Goal: Task Accomplishment & Management: Manage account settings

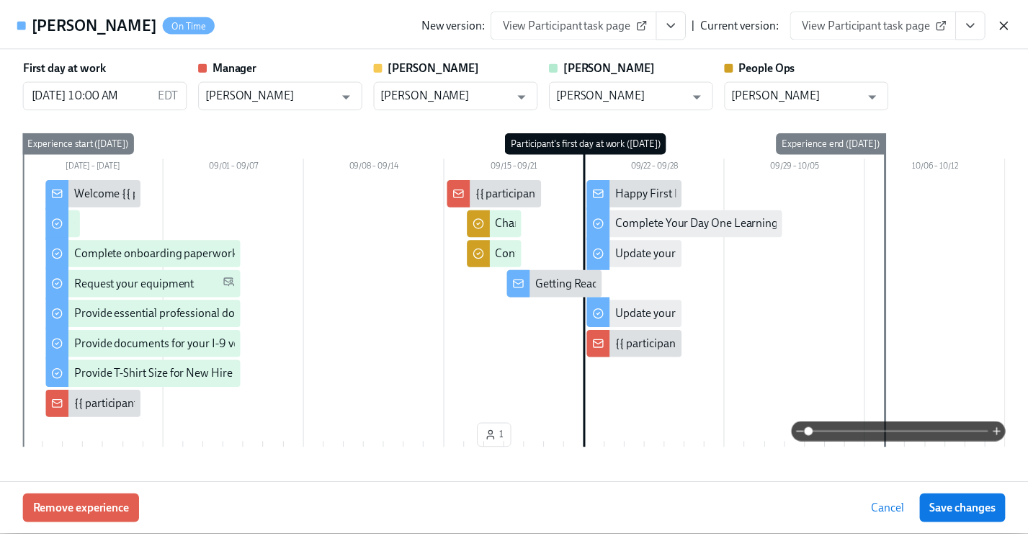
scroll to position [159, 0]
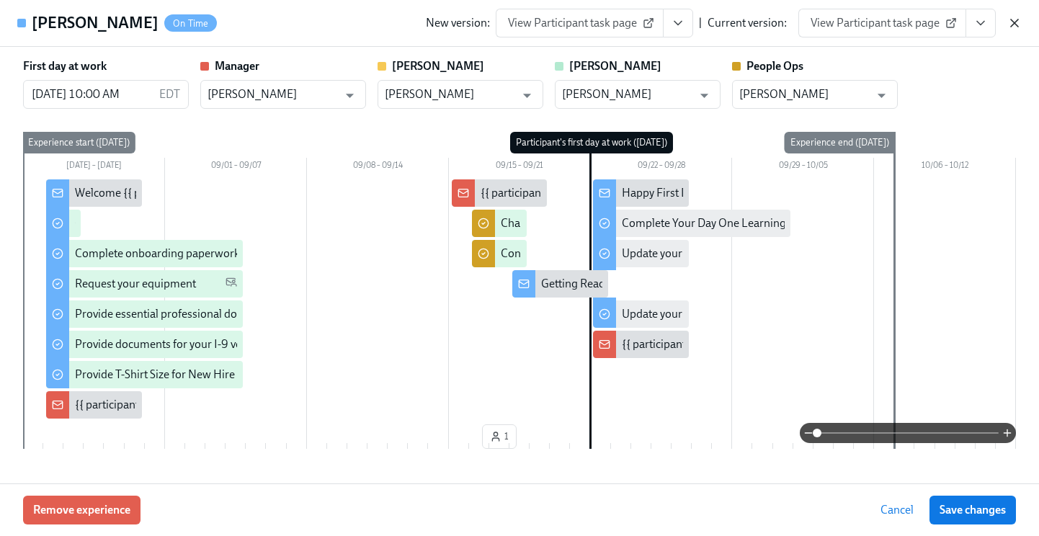
click at [1016, 19] on icon "button" at bounding box center [1014, 23] width 14 height 14
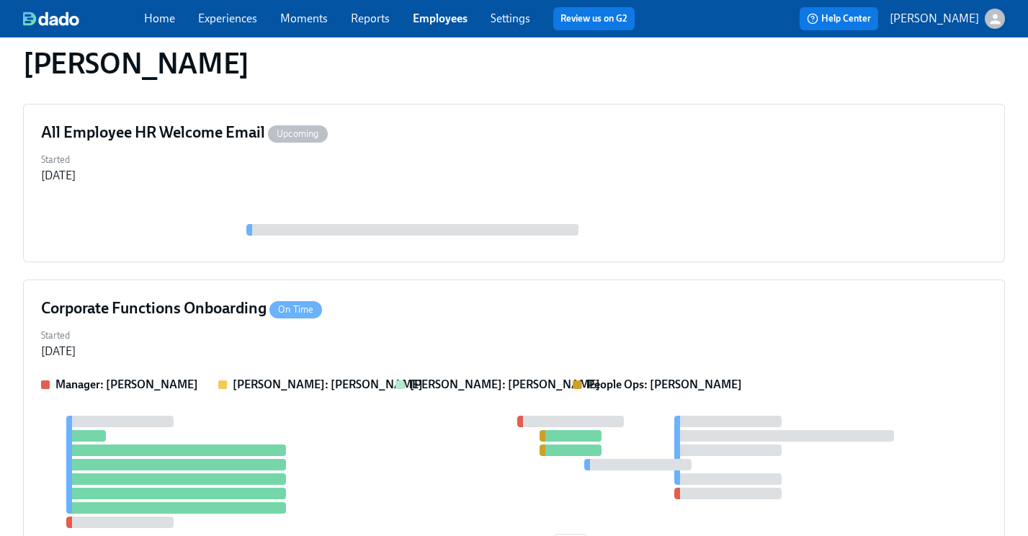
click at [414, 18] on link "Employees" at bounding box center [440, 19] width 55 height 14
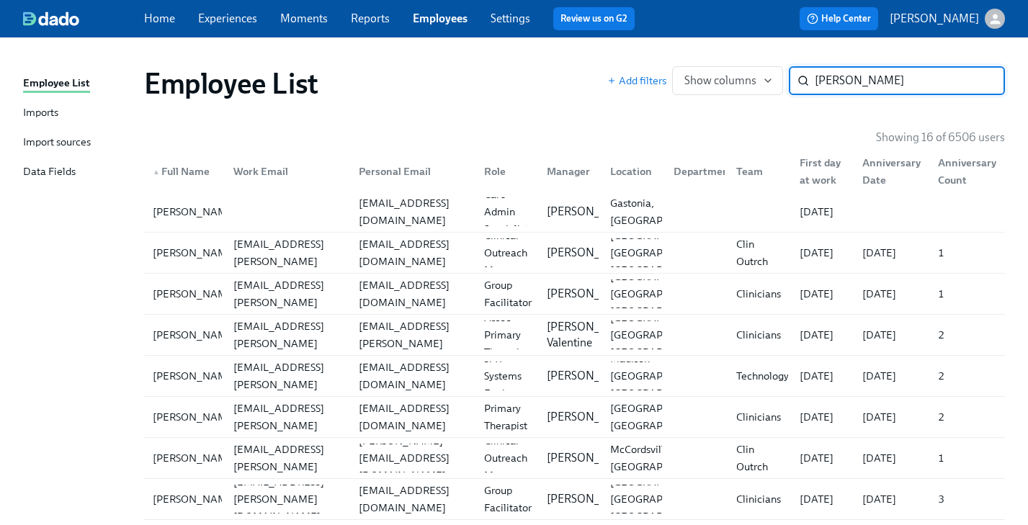
drag, startPoint x: 867, startPoint y: 85, endPoint x: 670, endPoint y: 71, distance: 197.9
click at [670, 71] on div "Add filters Show columns [PERSON_NAME] ​" at bounding box center [806, 80] width 398 height 29
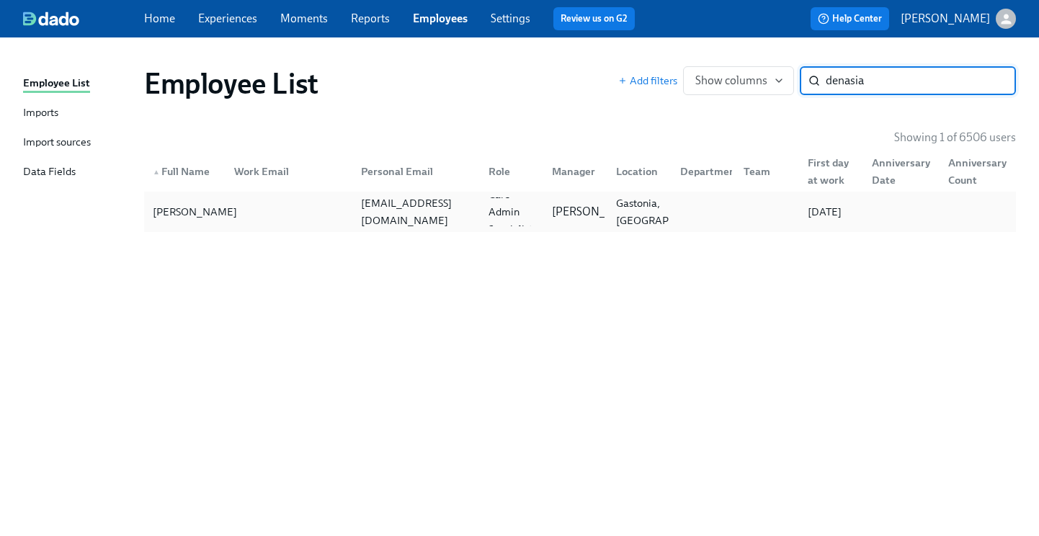
type input "denasia"
click at [205, 207] on div "[PERSON_NAME]" at bounding box center [195, 211] width 96 height 17
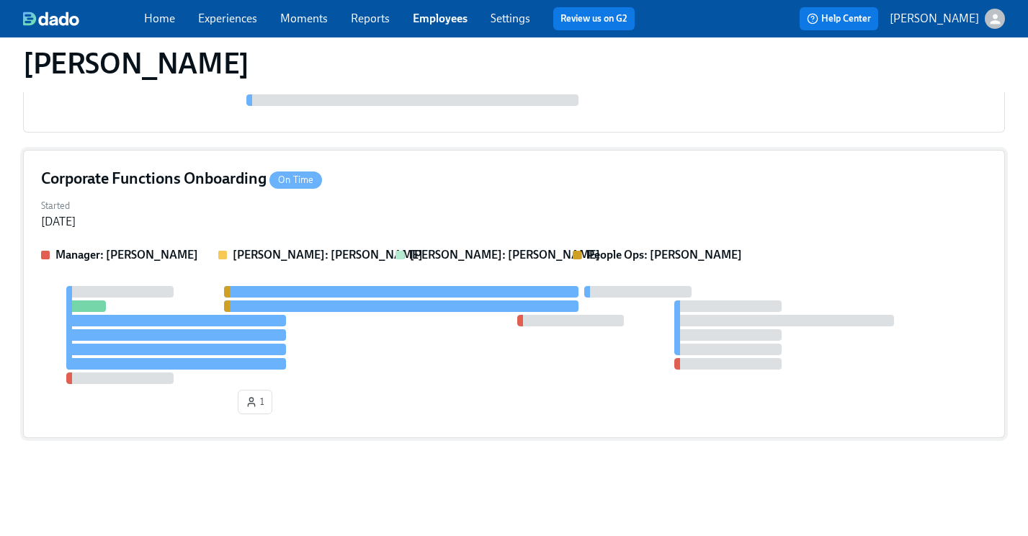
scroll to position [164, 0]
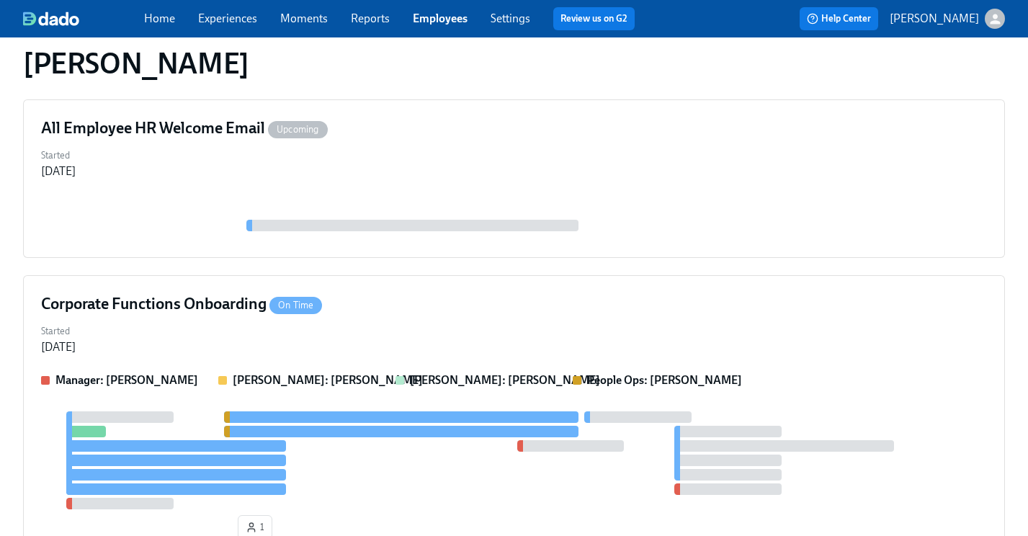
click at [449, 22] on link "Employees" at bounding box center [440, 19] width 55 height 14
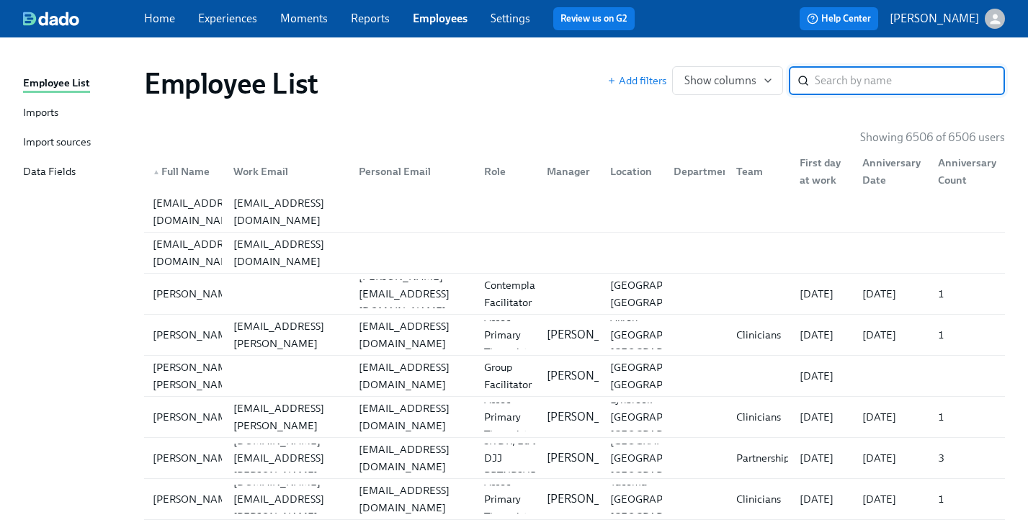
click at [228, 21] on link "Experiences" at bounding box center [227, 19] width 59 height 14
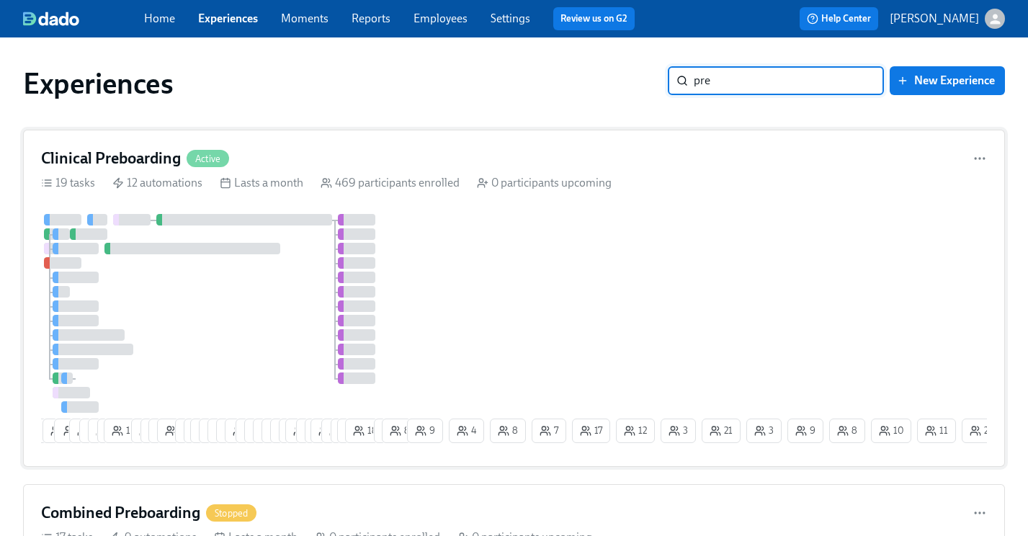
type input "pre"
click at [357, 161] on div "Clinical Preboarding Active" at bounding box center [514, 159] width 946 height 22
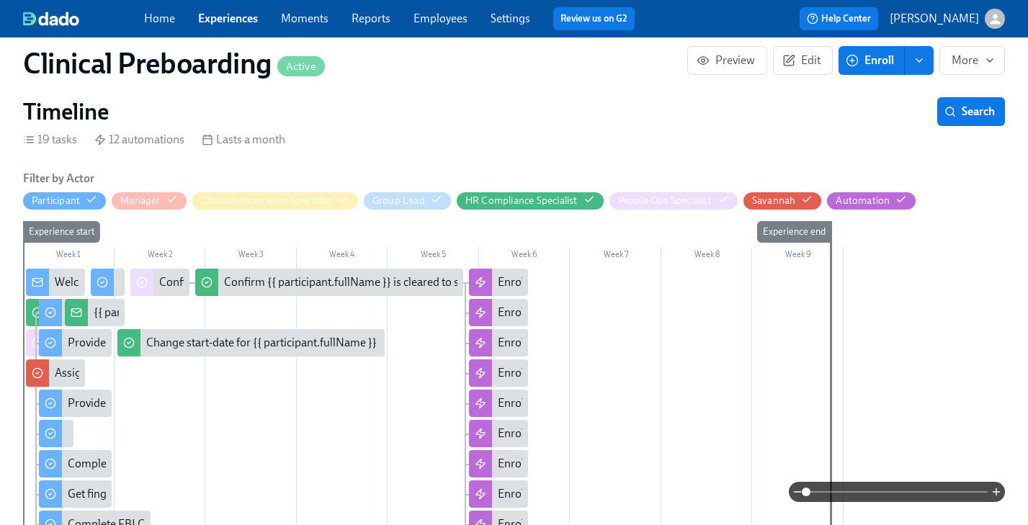
scroll to position [0, 17445]
click at [854, 65] on circle "button" at bounding box center [852, 60] width 11 height 11
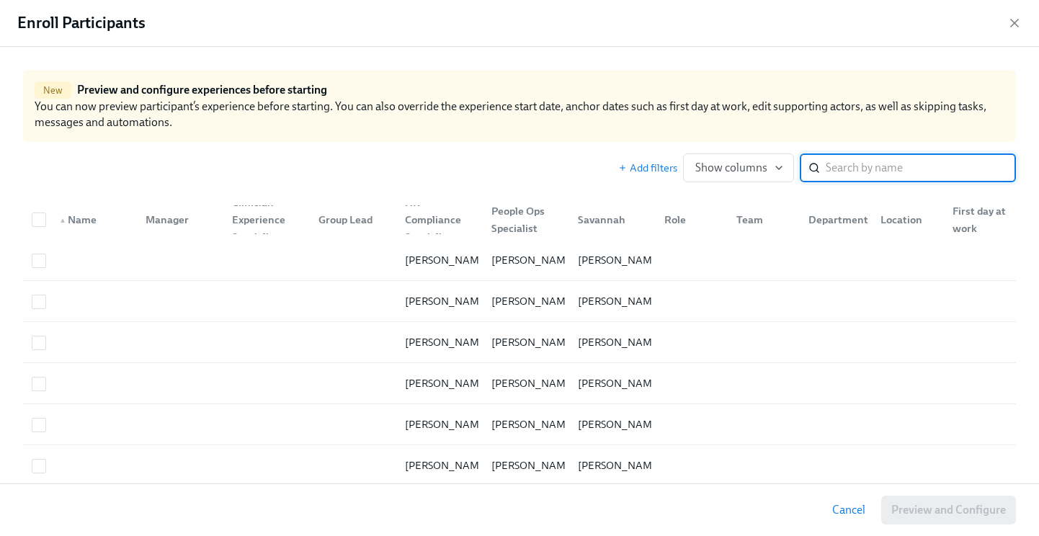
click at [841, 158] on input "search" at bounding box center [921, 167] width 190 height 29
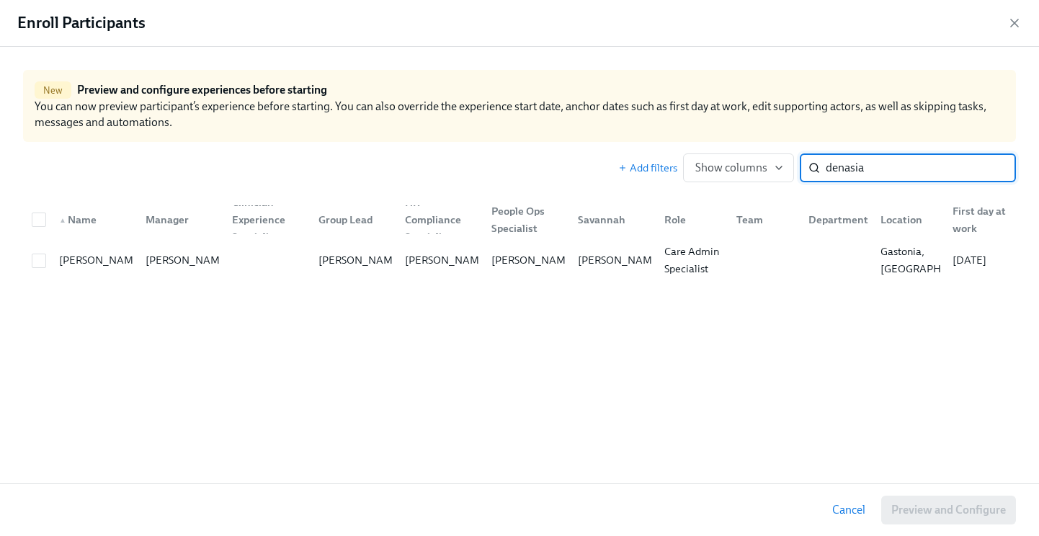
type input "denasia"
click at [844, 511] on span "Cancel" at bounding box center [848, 510] width 33 height 14
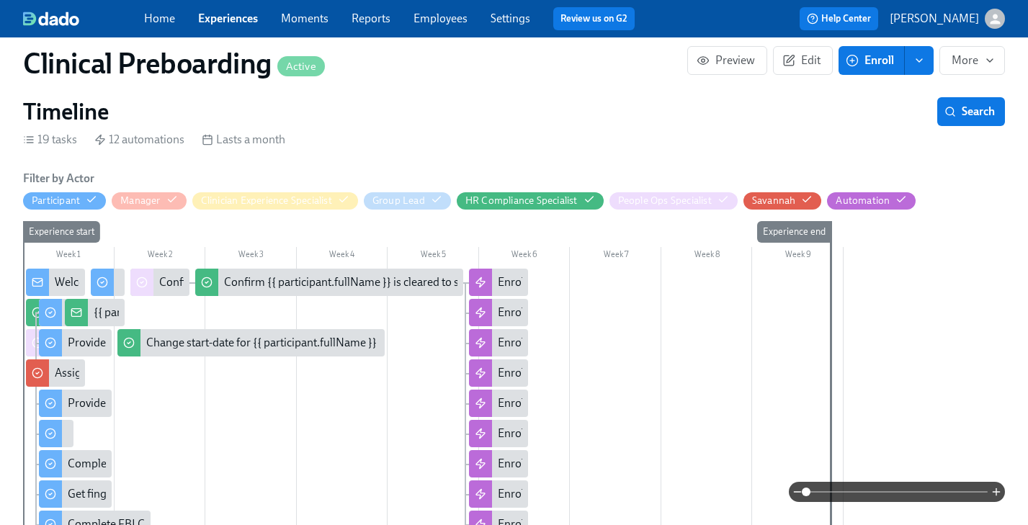
scroll to position [0, 17445]
click at [437, 17] on link "Employees" at bounding box center [440, 19] width 54 height 14
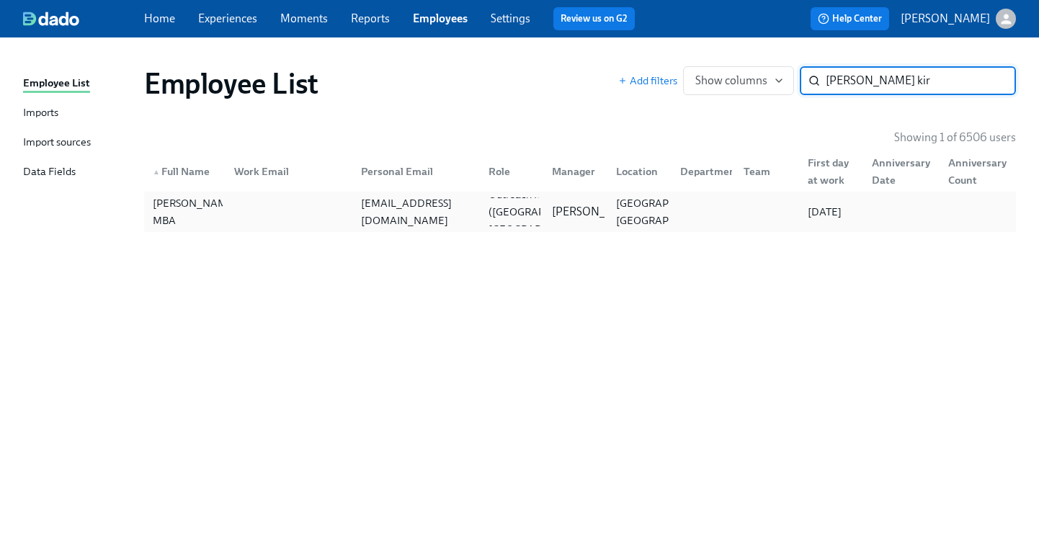
type input "[PERSON_NAME] kir"
click at [418, 207] on div "[EMAIL_ADDRESS][DOMAIN_NAME]" at bounding box center [415, 212] width 121 height 35
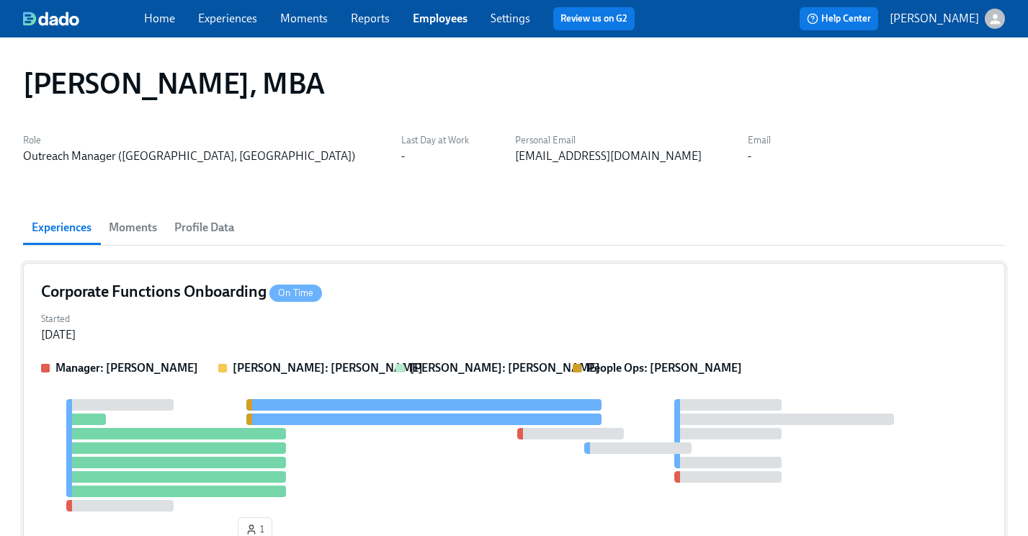
click at [482, 304] on div "Corporate Functions Onboarding On Time Started [DATE] Manager: [PERSON_NAME] [P…" at bounding box center [514, 414] width 982 height 303
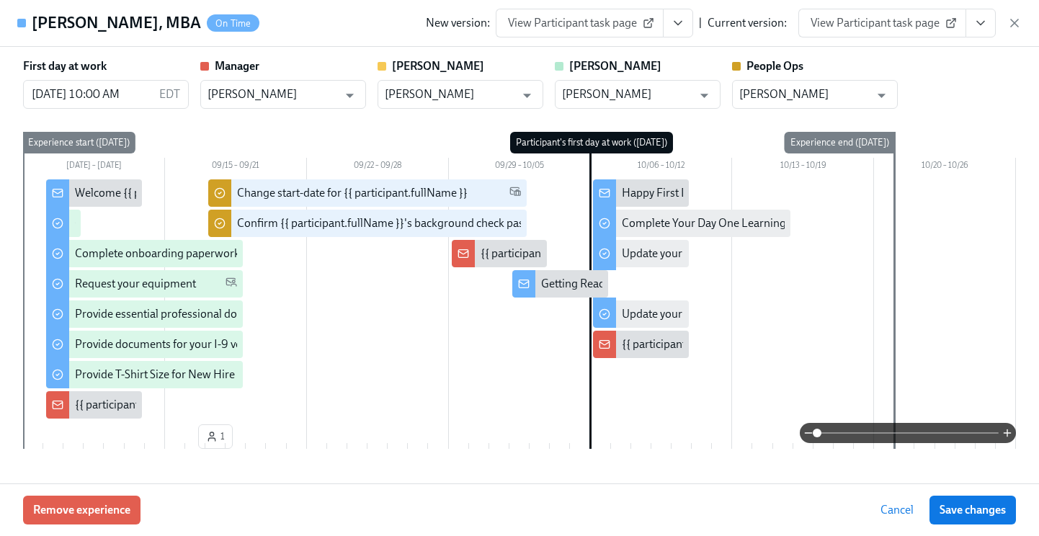
click at [993, 19] on button "View task page" at bounding box center [980, 23] width 30 height 29
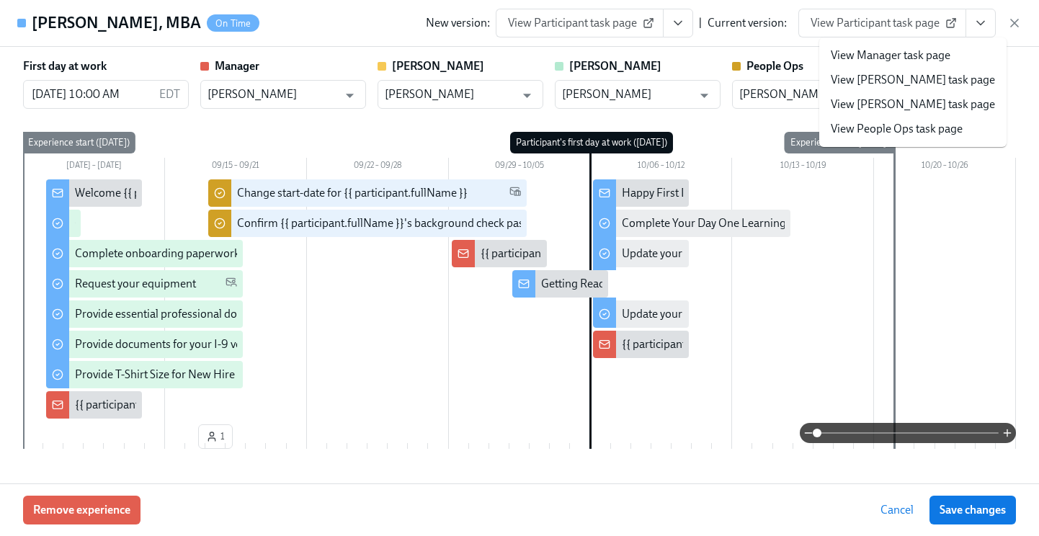
click at [885, 139] on li "View People Ops task page" at bounding box center [912, 129] width 187 height 24
click at [904, 129] on link "View People Ops task page" at bounding box center [897, 129] width 132 height 16
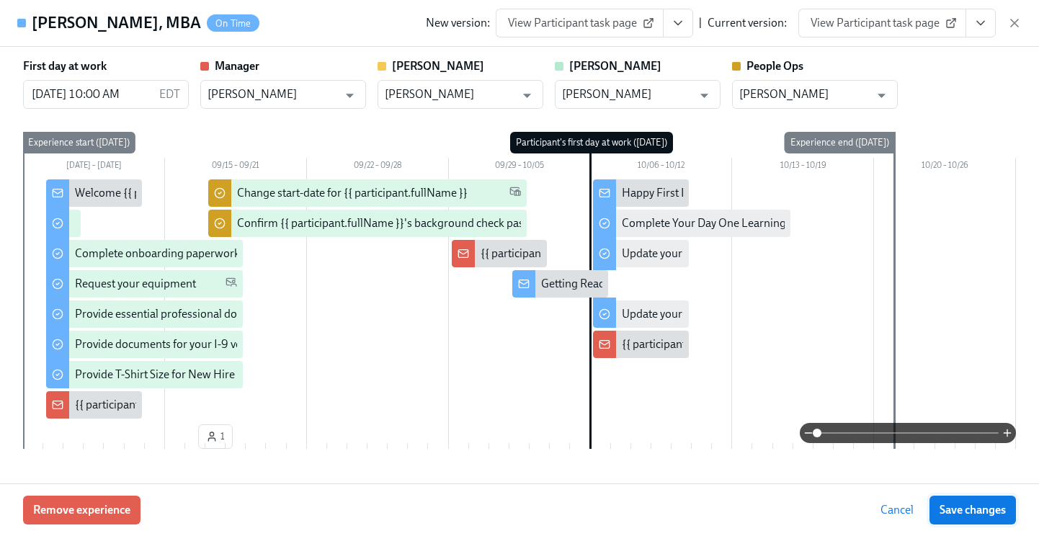
click at [962, 503] on span "Save changes" at bounding box center [972, 510] width 66 height 14
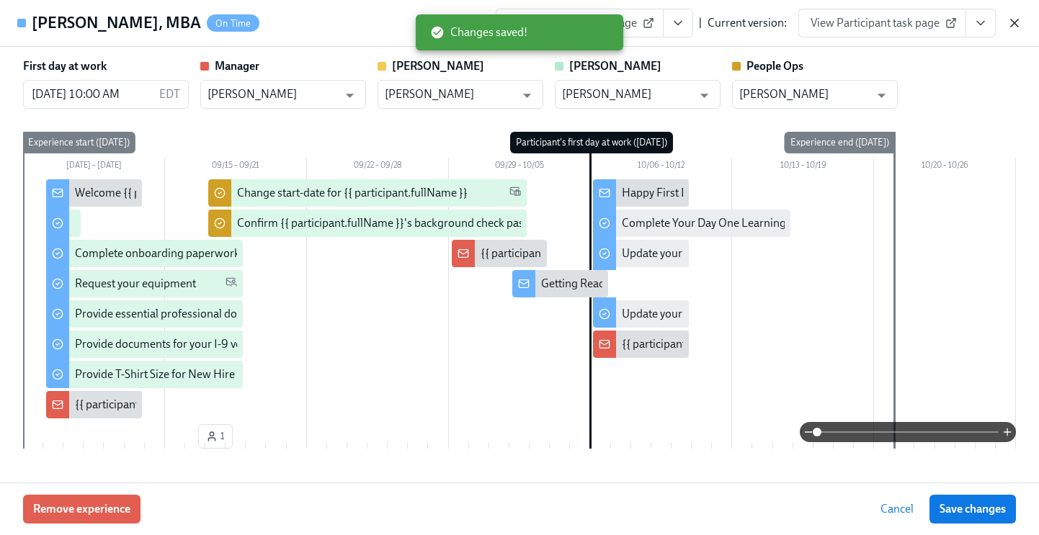
click at [1017, 22] on icon "button" at bounding box center [1014, 23] width 14 height 14
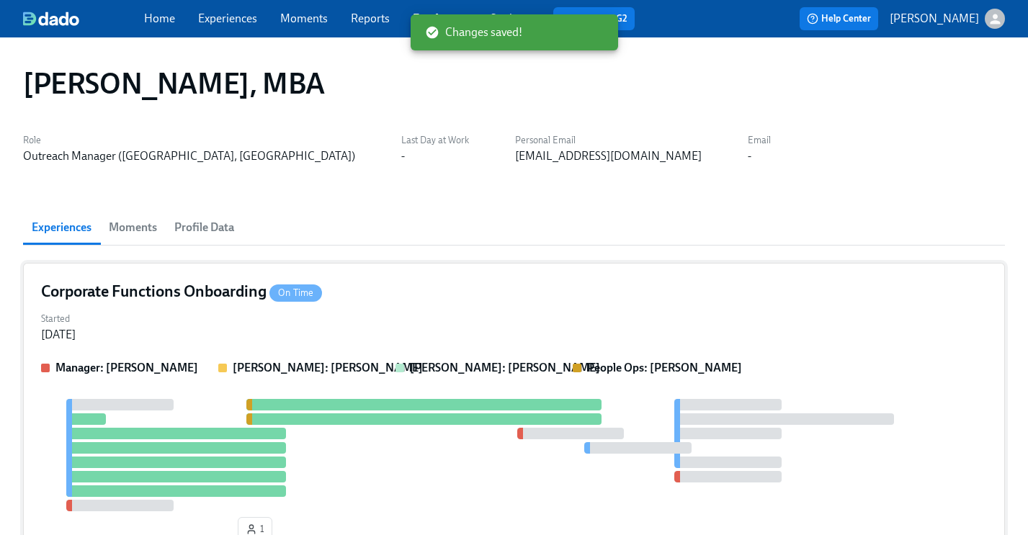
click at [408, 294] on div "Corporate Functions Onboarding On Time" at bounding box center [514, 292] width 946 height 22
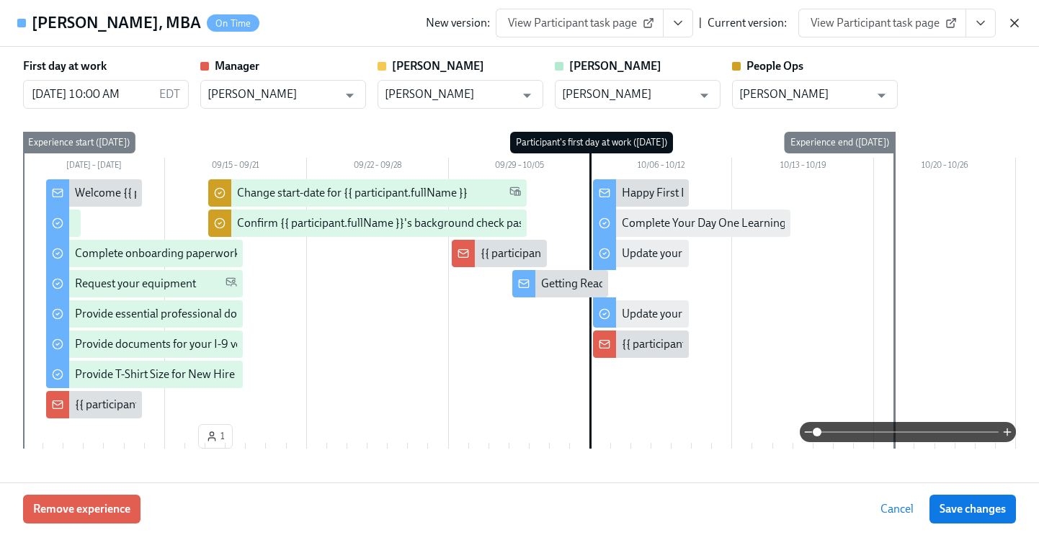
click at [1014, 25] on icon "button" at bounding box center [1014, 23] width 14 height 14
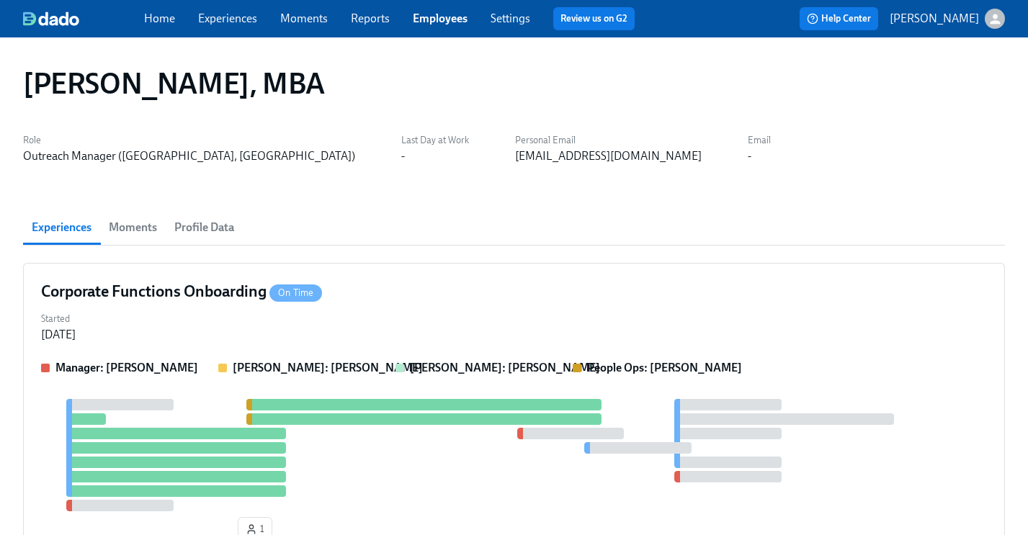
click at [250, 24] on link "Experiences" at bounding box center [227, 19] width 59 height 14
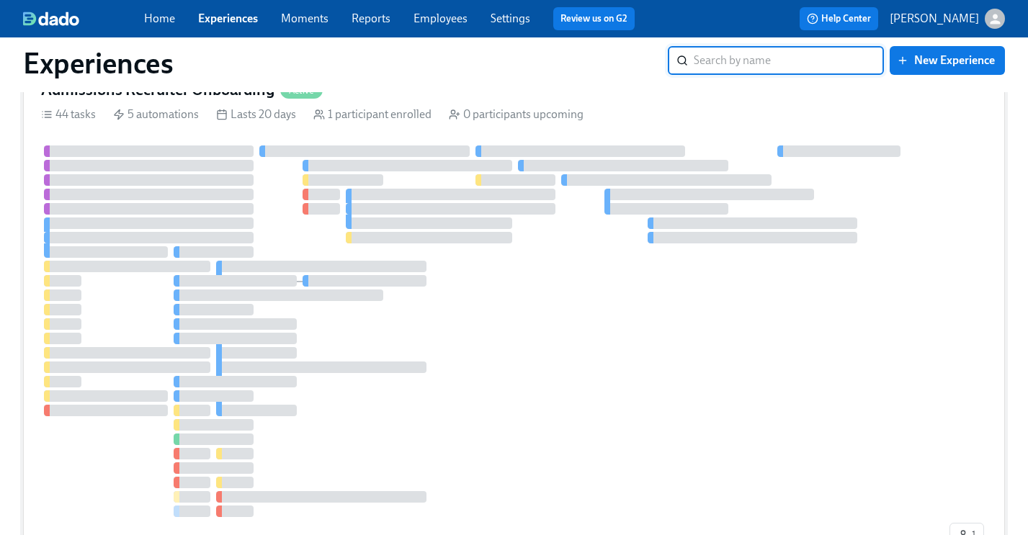
scroll to position [1064, 0]
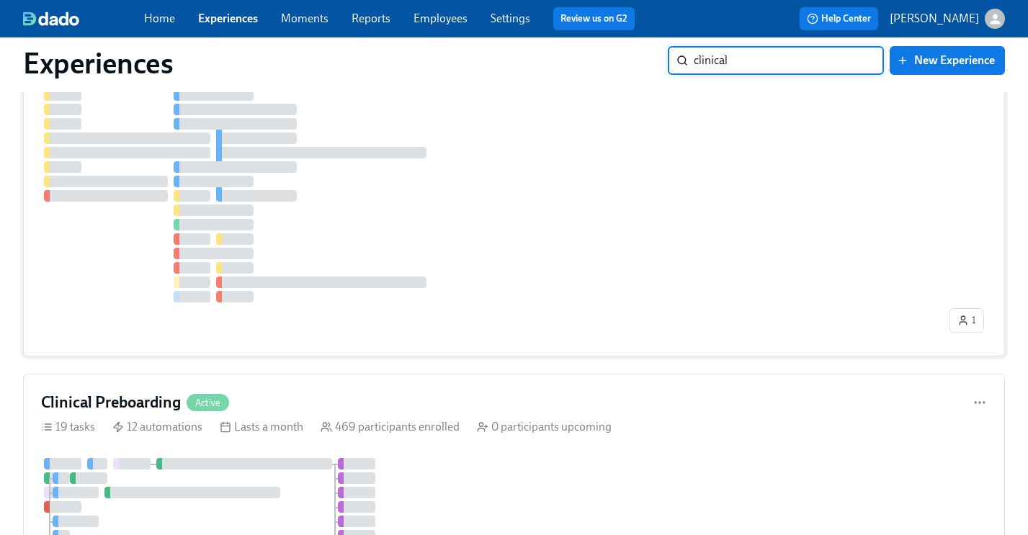
type input "clinical"
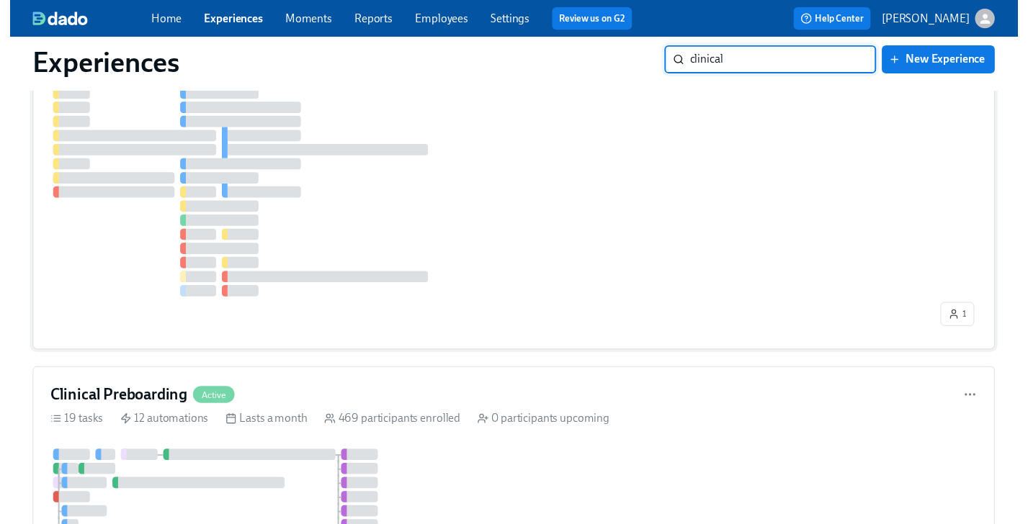
scroll to position [0, 0]
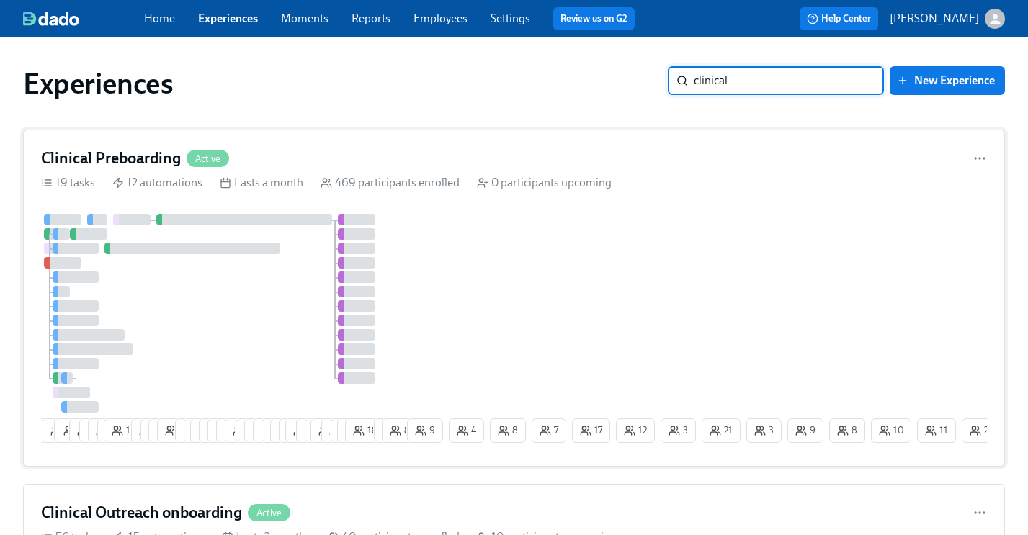
click at [530, 160] on div "Clinical Preboarding Active" at bounding box center [514, 159] width 946 height 22
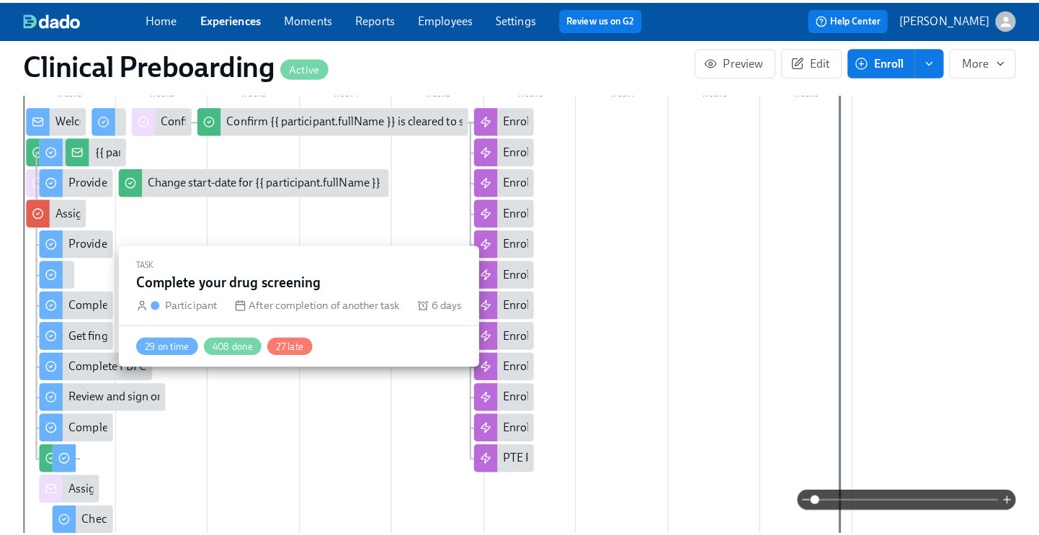
scroll to position [0, 16612]
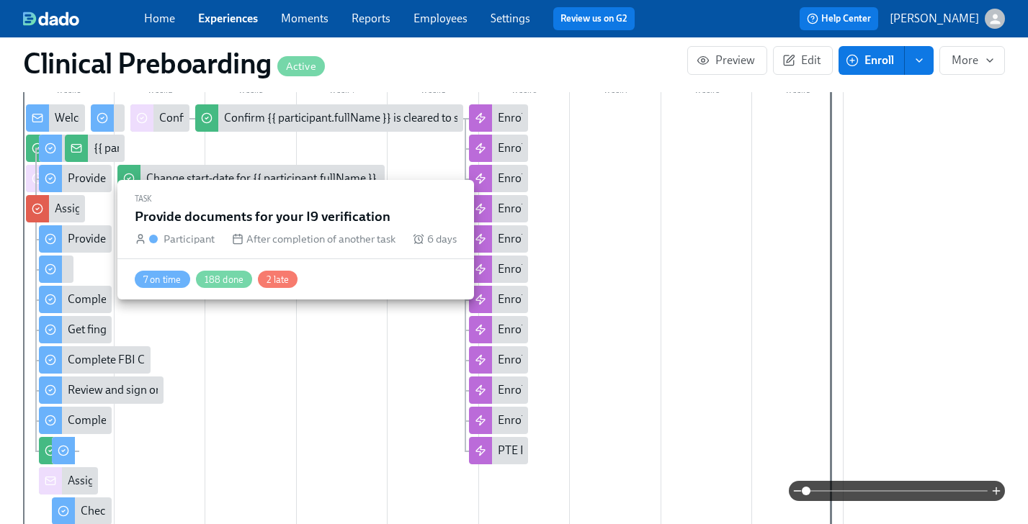
click at [86, 242] on div "Provide documents for your I9 verification" at bounding box center [171, 239] width 207 height 16
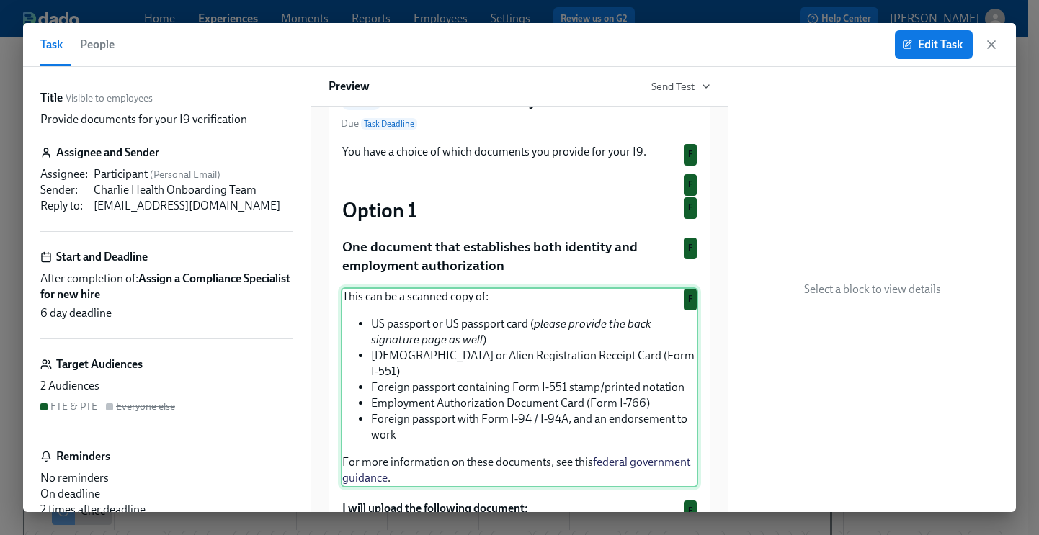
scroll to position [135, 0]
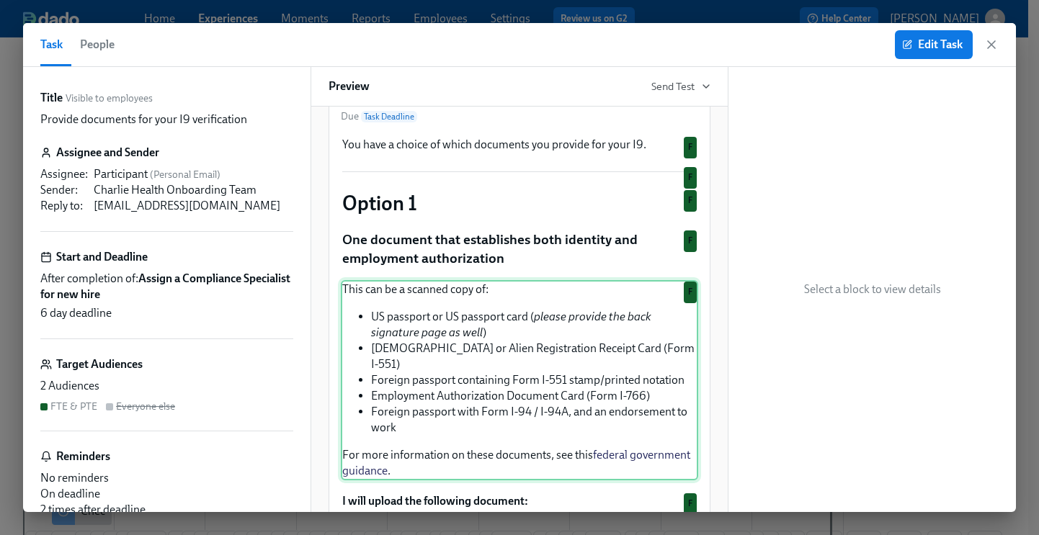
click at [475, 350] on div "This can be a scanned copy of: US passport or US passport card ( please provide…" at bounding box center [519, 380] width 357 height 200
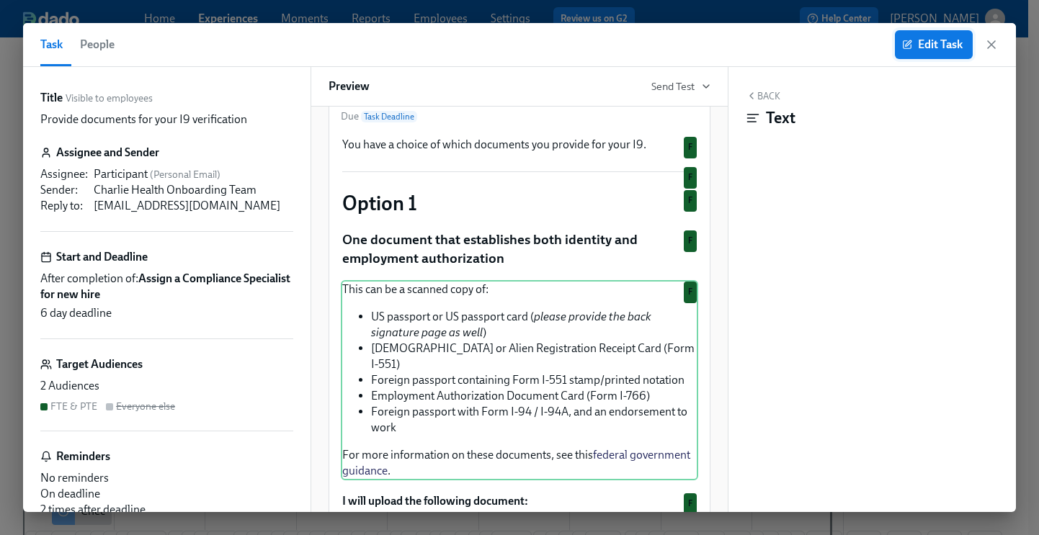
click at [932, 40] on span "Edit Task" at bounding box center [934, 44] width 58 height 14
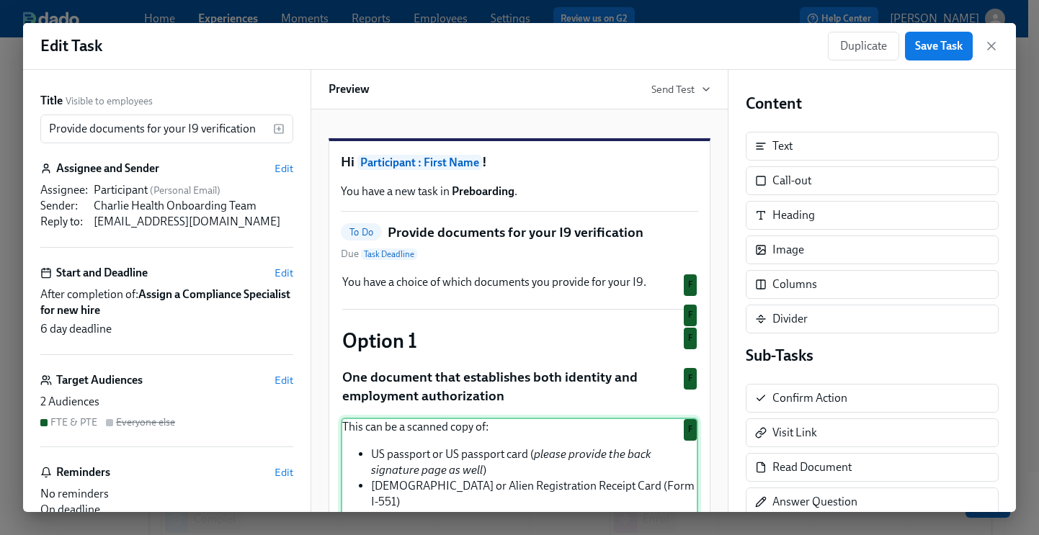
click at [437, 468] on div "This can be a scanned copy of: US passport or US passport card ( please provide…" at bounding box center [519, 518] width 357 height 200
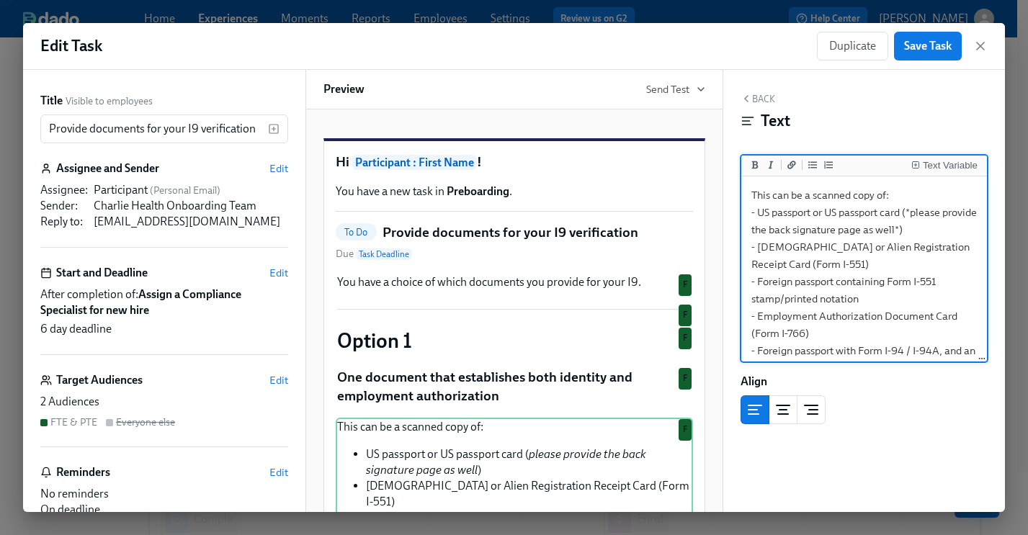
drag, startPoint x: 828, startPoint y: 233, endPoint x: 806, endPoint y: 236, distance: 22.5
click at [806, 236] on textarea "This can be a scanned copy of: - US passport or US passport card (*please provi…" at bounding box center [864, 316] width 241 height 274
type textarea "This can be a scanned copy of: - US passport or US passport card (*please provi…"
click at [924, 42] on span "Save Task" at bounding box center [928, 46] width 48 height 14
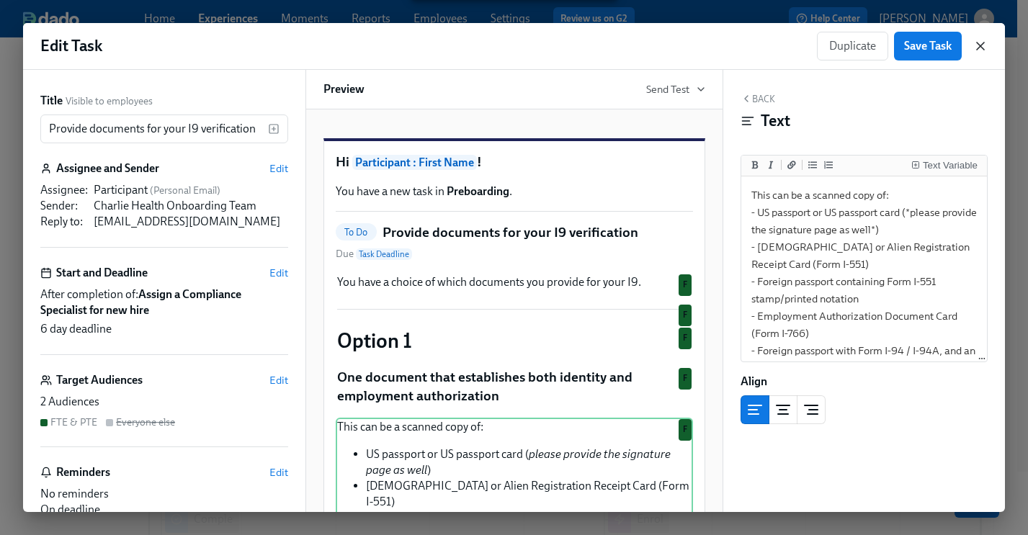
click at [979, 45] on icon "button" at bounding box center [980, 46] width 7 height 7
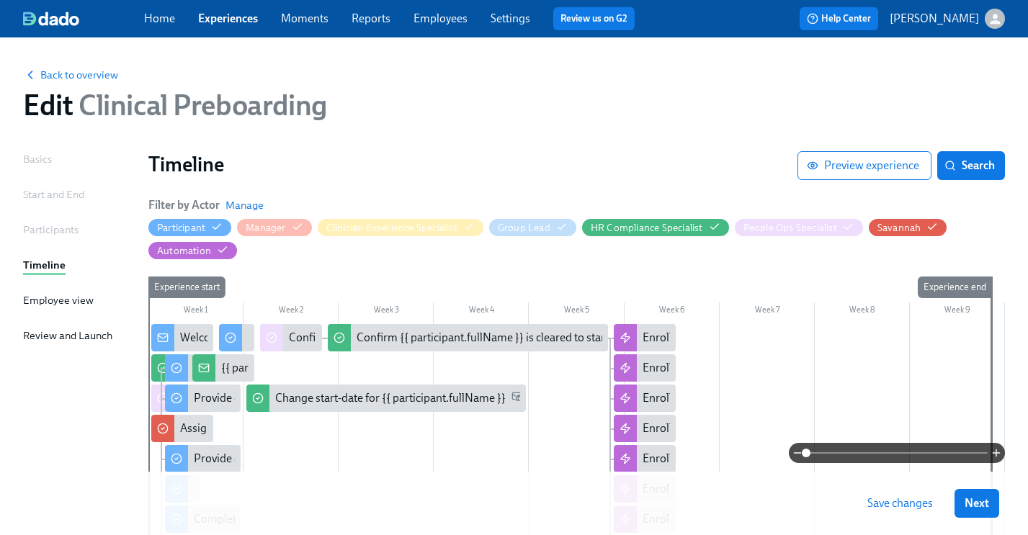
click at [913, 501] on span "Save changes" at bounding box center [900, 503] width 66 height 14
click at [989, 504] on span "Next" at bounding box center [977, 503] width 24 height 14
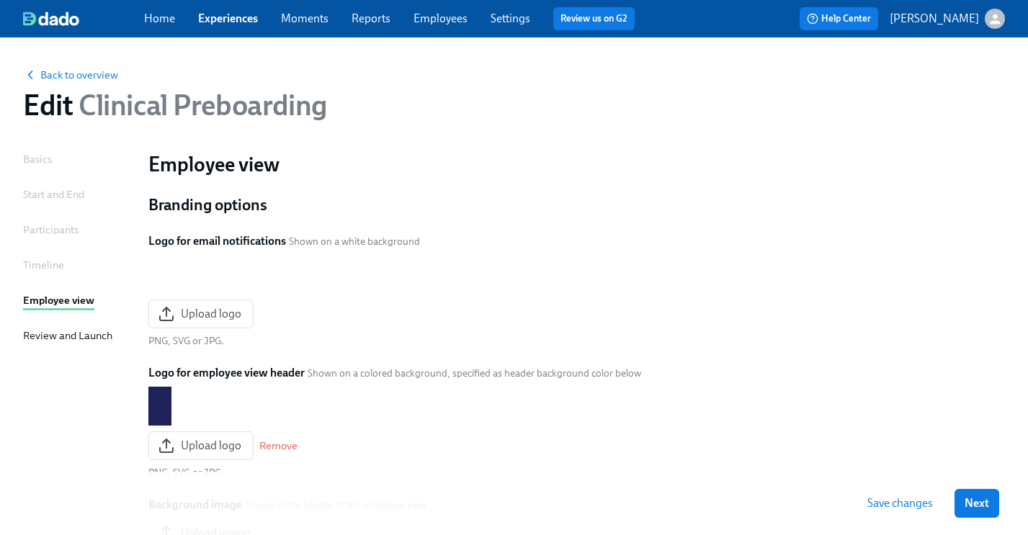
click at [913, 504] on span "Save changes" at bounding box center [900, 503] width 66 height 14
click at [982, 507] on span "Next" at bounding box center [977, 503] width 24 height 14
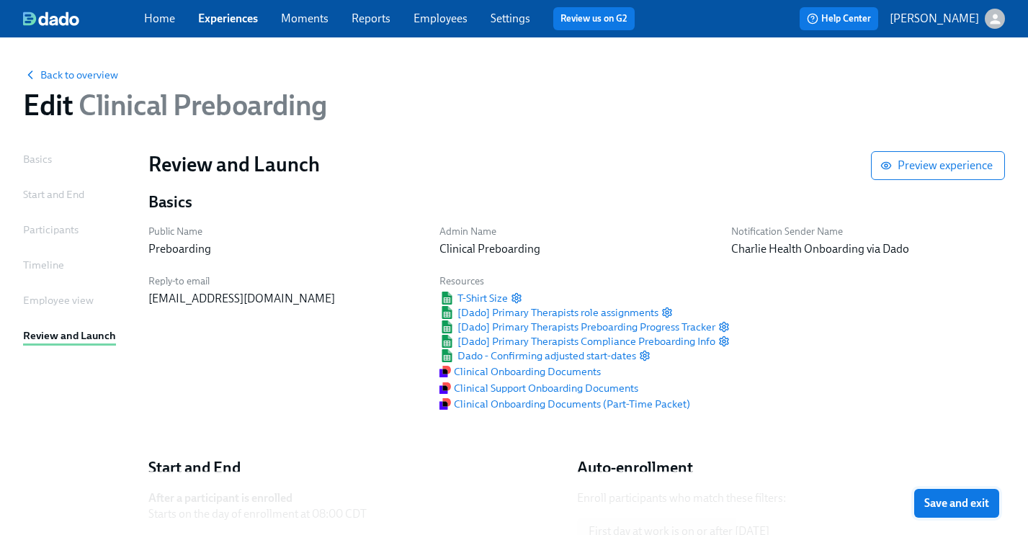
click at [949, 504] on span "Save and exit" at bounding box center [956, 503] width 65 height 14
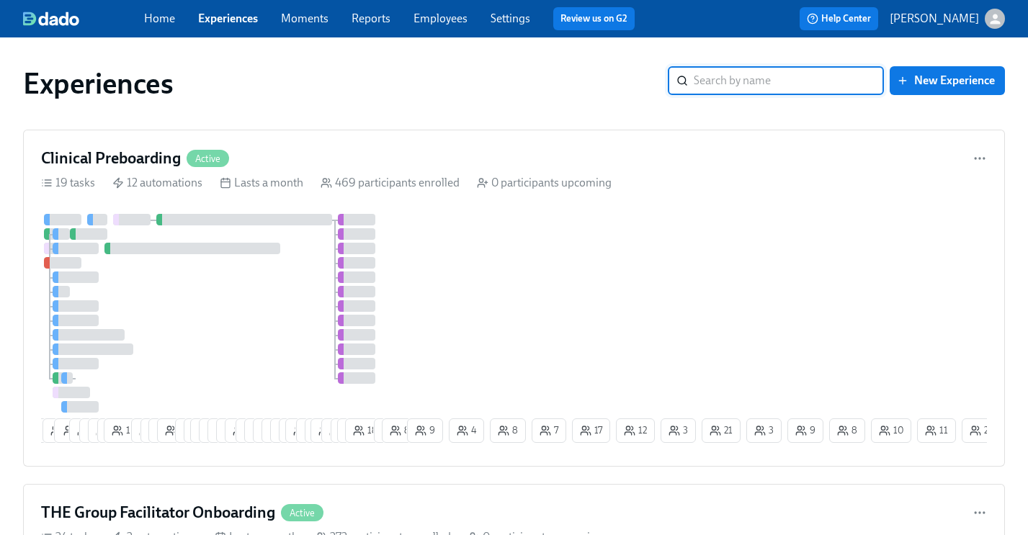
click at [746, 87] on input "search" at bounding box center [789, 80] width 190 height 29
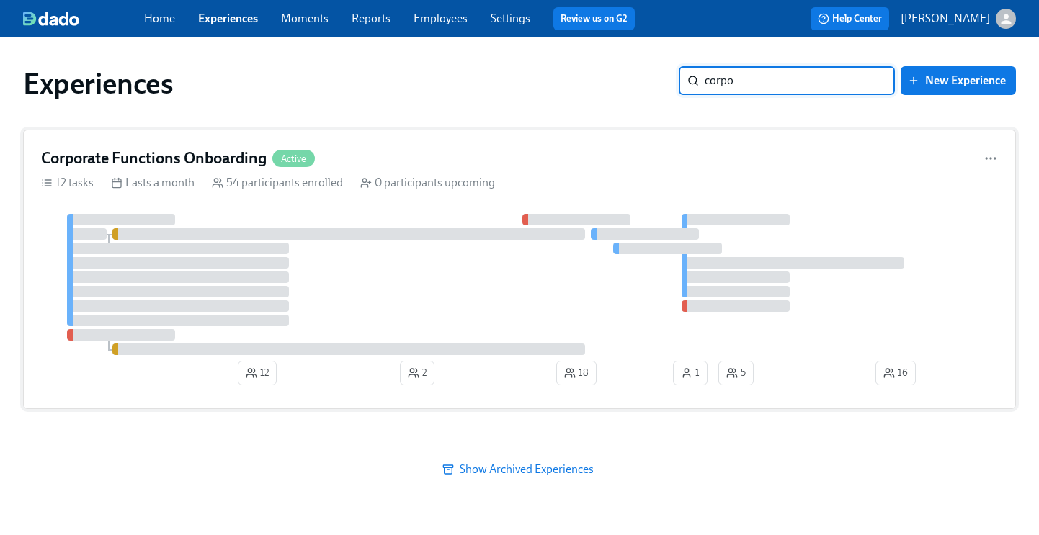
type input "corpo"
click at [463, 156] on div "Corporate Functions Onboarding Active" at bounding box center [519, 159] width 957 height 22
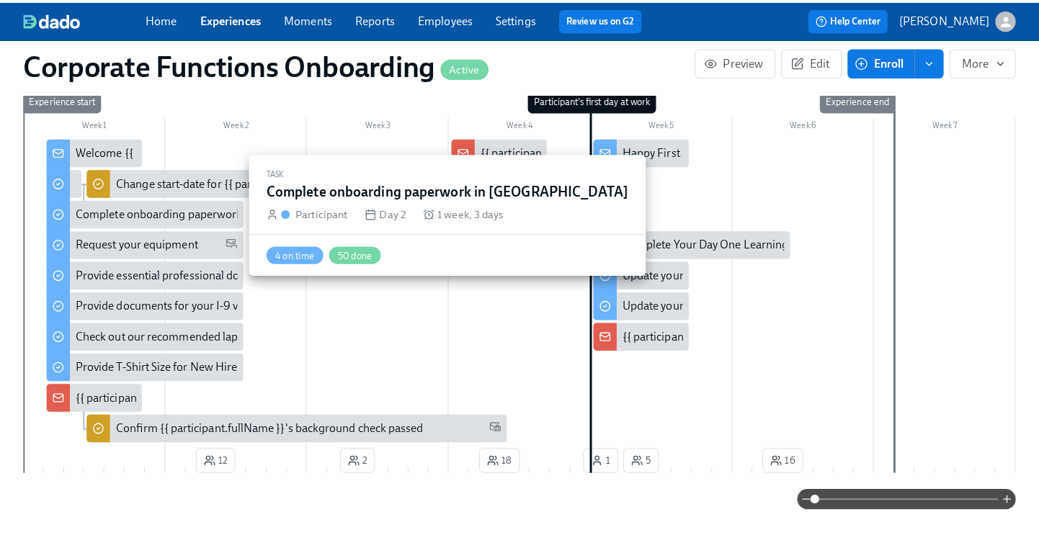
scroll to position [0, 5230]
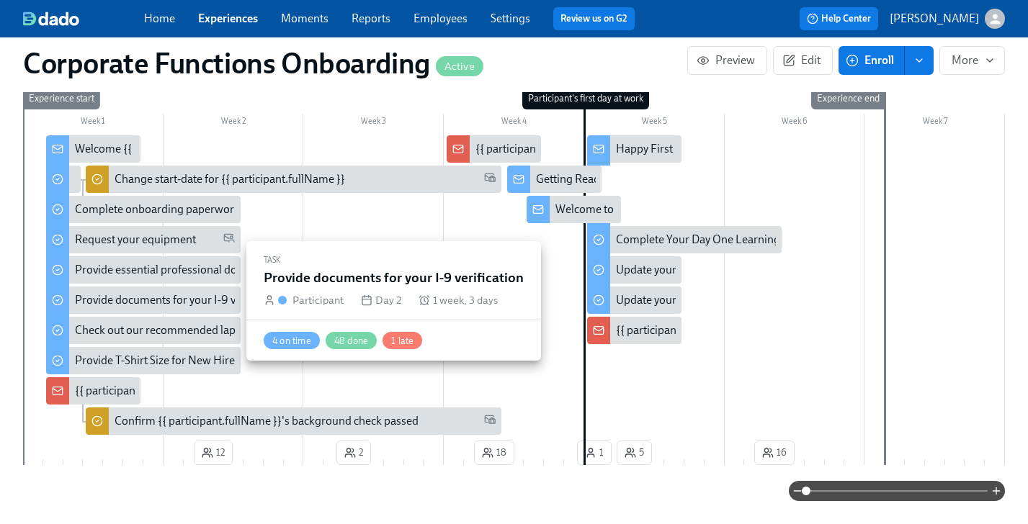
click at [124, 304] on div "Provide documents for your I-9 verification" at bounding box center [180, 300] width 210 height 16
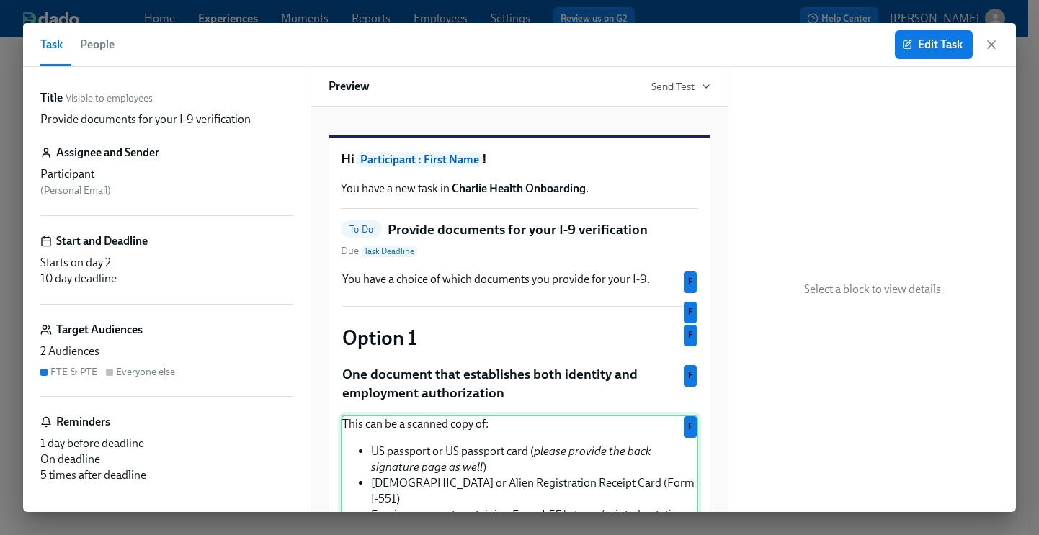
click at [480, 475] on div "This can be a scanned copy of: US passport or US passport card ( please provide…" at bounding box center [519, 515] width 357 height 200
click at [933, 48] on span "Edit Task" at bounding box center [934, 44] width 58 height 14
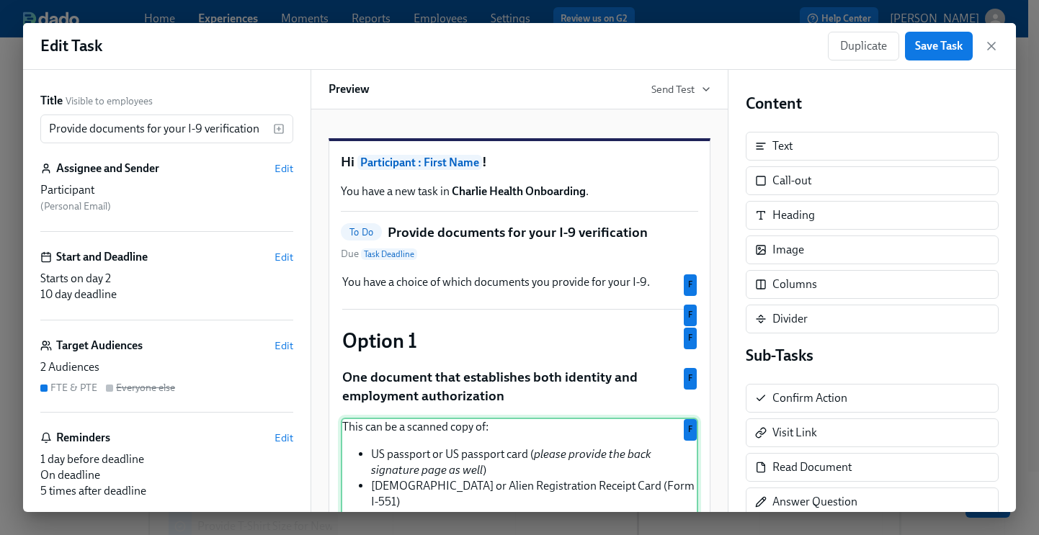
click at [384, 468] on div "This can be a scanned copy of: US passport or US passport card ( please provide…" at bounding box center [519, 518] width 357 height 200
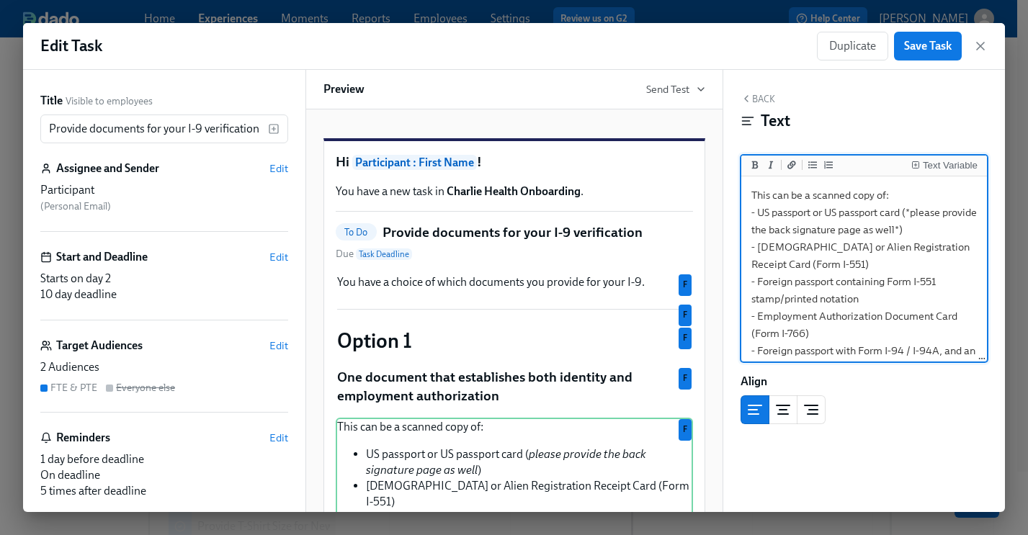
click at [826, 233] on textarea "This can be a scanned copy of: - US passport or US passport card (*please provi…" at bounding box center [864, 316] width 241 height 274
type textarea "This can be a scanned copy of: - US passport or US passport card (*please provi…"
click at [912, 47] on span "Save Task" at bounding box center [928, 46] width 48 height 14
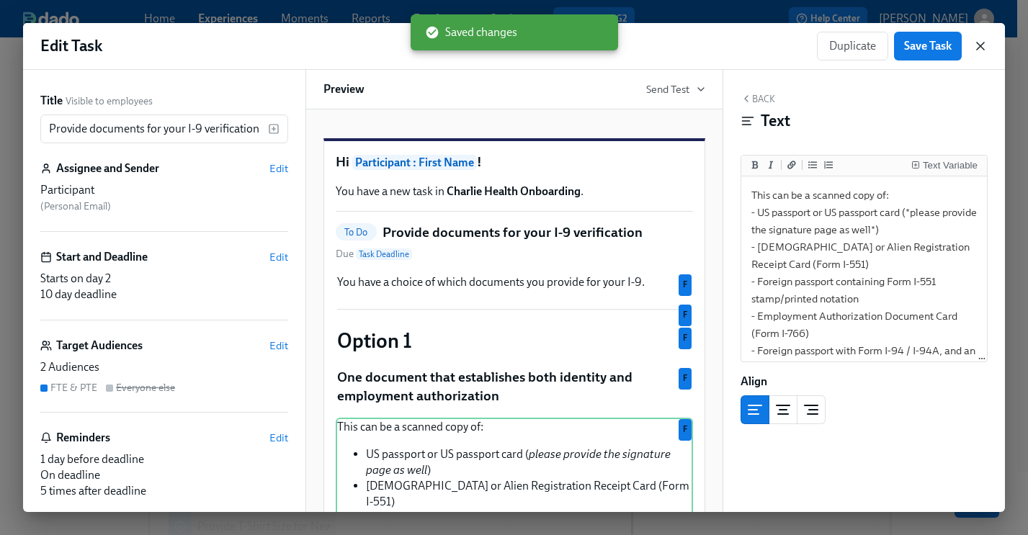
click at [980, 43] on icon "button" at bounding box center [980, 46] width 14 height 14
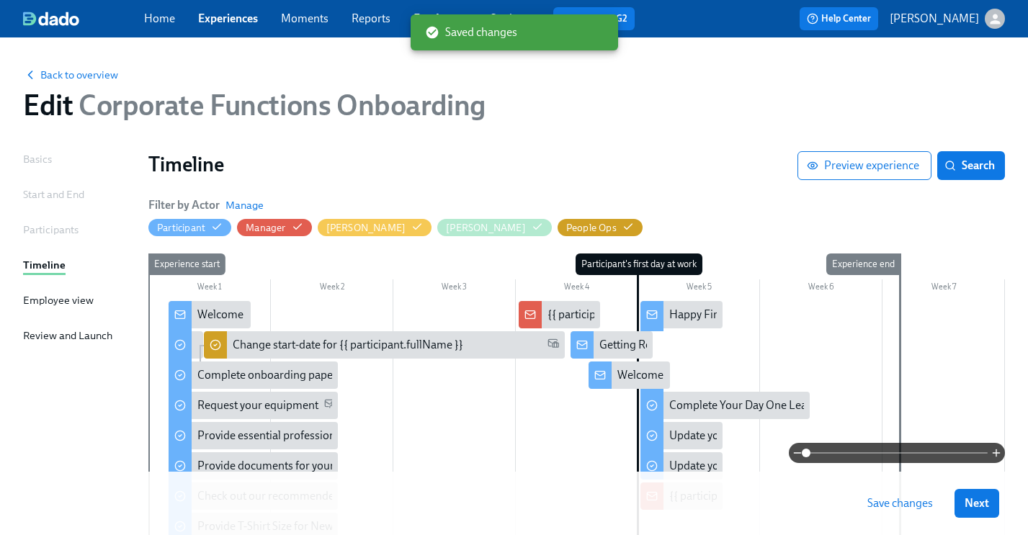
click at [911, 504] on span "Save changes" at bounding box center [900, 503] width 66 height 14
click at [987, 504] on span "Next" at bounding box center [977, 503] width 24 height 14
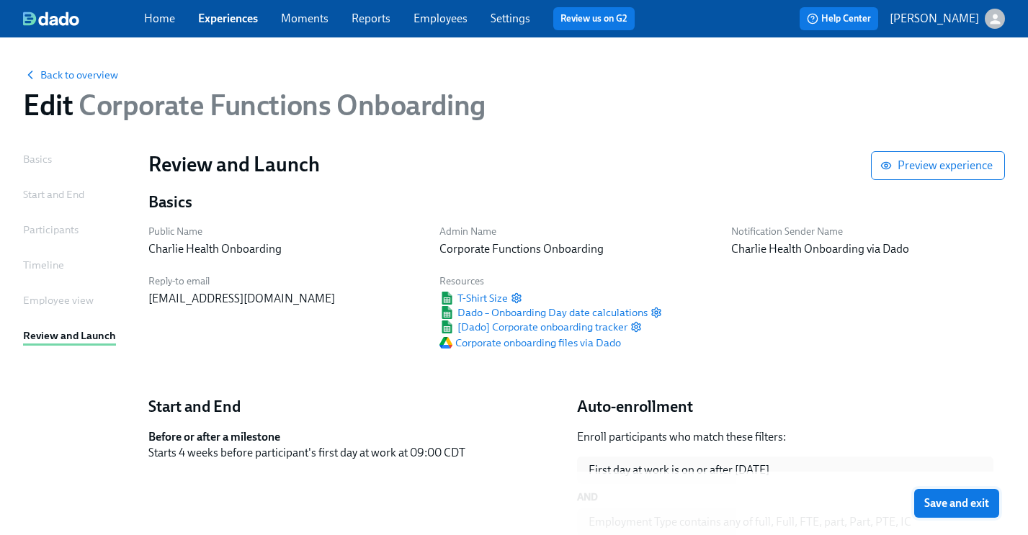
click at [966, 508] on span "Save and exit" at bounding box center [956, 503] width 65 height 14
